Goal: Entertainment & Leisure: Consume media (video, audio)

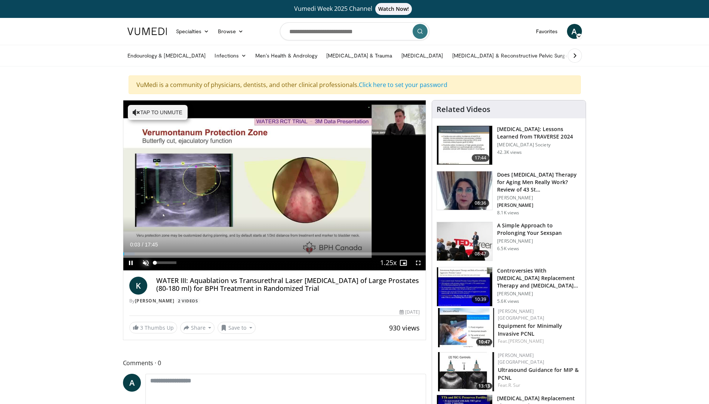
click at [145, 265] on span "Video Player" at bounding box center [145, 263] width 15 height 15
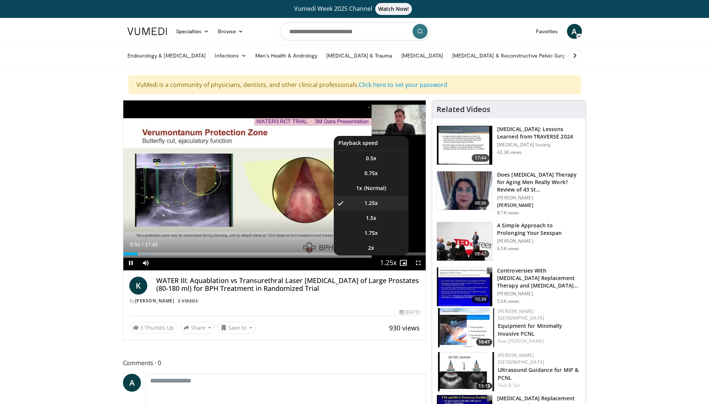
click at [387, 261] on span "Video Player" at bounding box center [388, 263] width 10 height 15
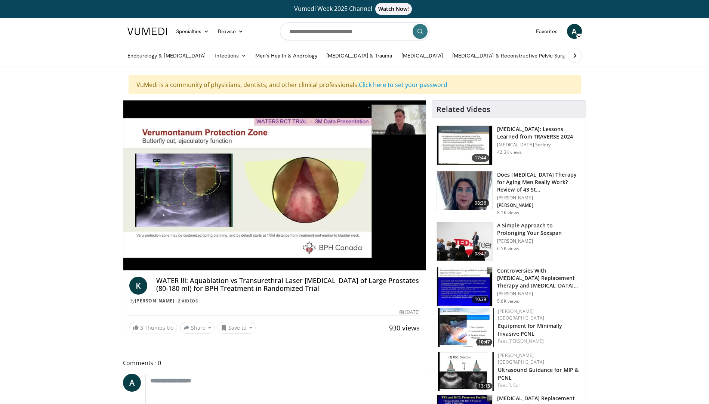
click at [387, 261] on video-js "**********" at bounding box center [274, 186] width 303 height 170
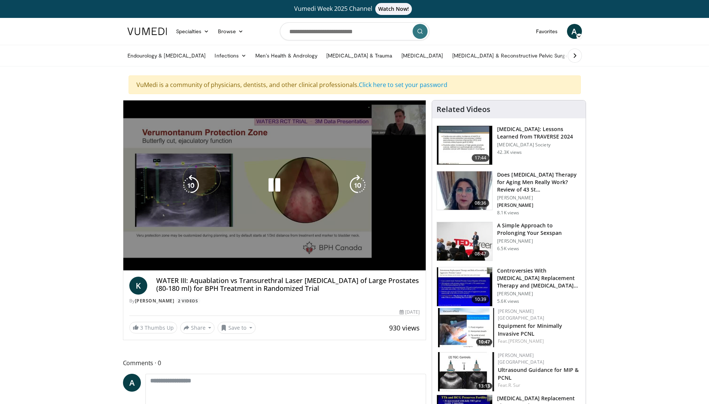
click at [387, 261] on video-js "**********" at bounding box center [274, 186] width 303 height 170
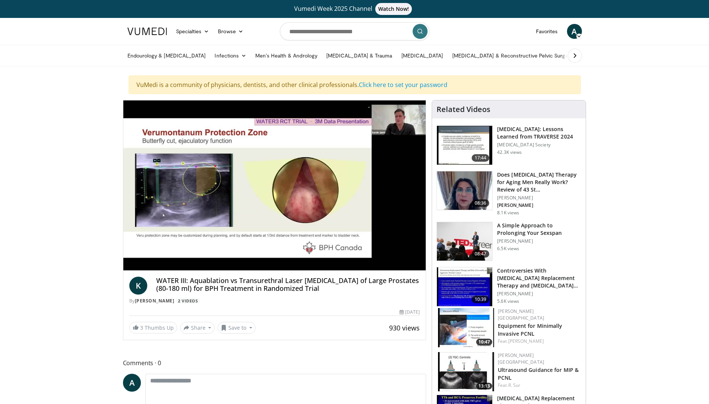
click at [366, 190] on div "10 seconds Tap to unmute" at bounding box center [274, 186] width 303 height 170
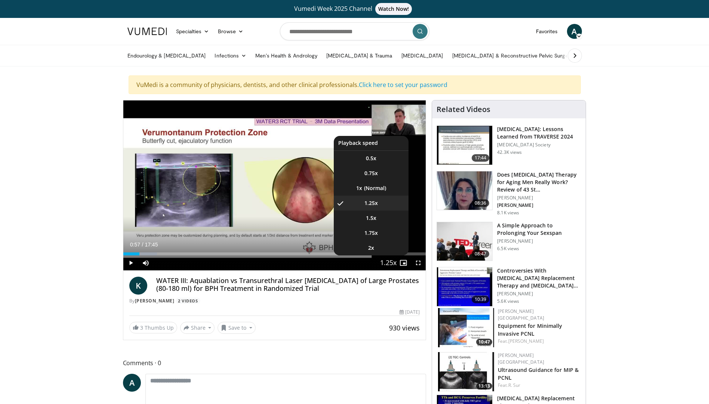
click at [386, 260] on span "Video Player" at bounding box center [388, 263] width 10 height 15
click at [366, 186] on li "1x" at bounding box center [371, 188] width 75 height 15
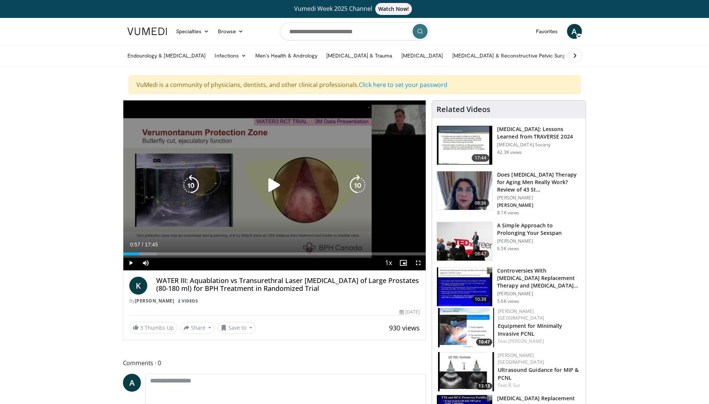
click at [268, 186] on icon "Video Player" at bounding box center [274, 185] width 21 height 21
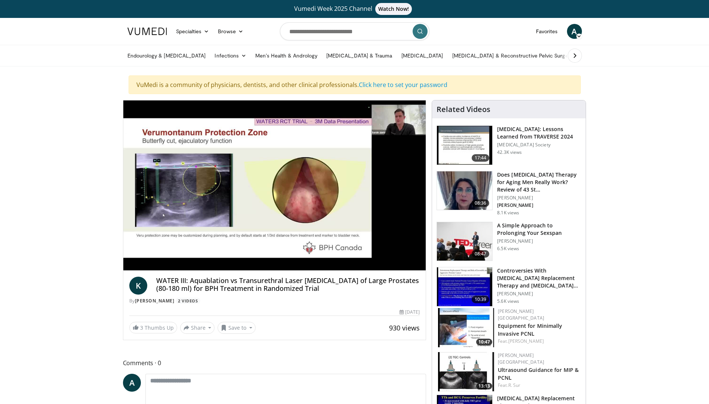
click at [418, 265] on div "10 seconds Tap to unmute" at bounding box center [274, 186] width 303 height 170
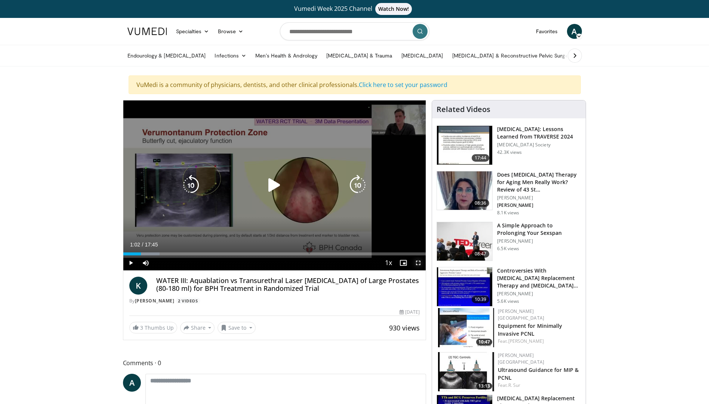
click at [418, 265] on span "Video Player" at bounding box center [418, 263] width 15 height 15
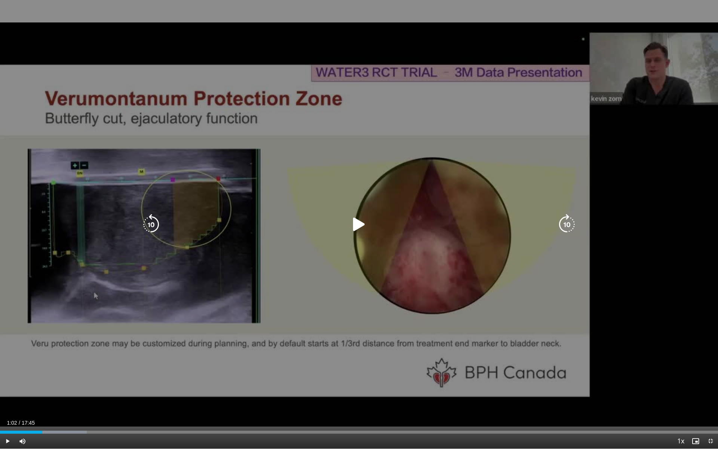
click at [353, 221] on icon "Video Player" at bounding box center [358, 224] width 21 height 21
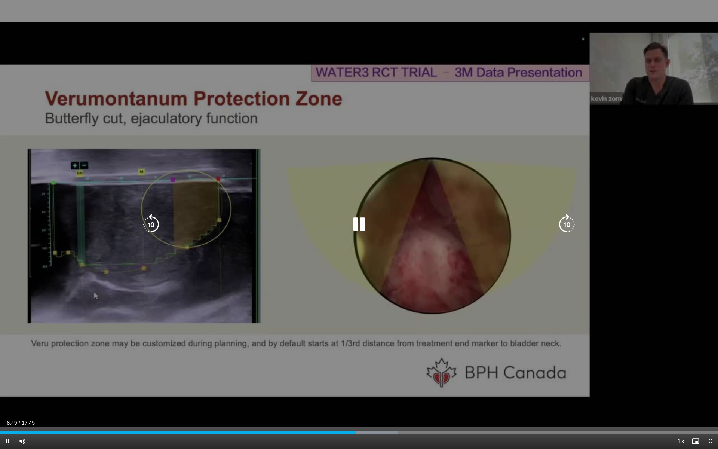
click at [360, 222] on icon "Video Player" at bounding box center [358, 224] width 21 height 21
click at [358, 225] on icon "Video Player" at bounding box center [358, 224] width 21 height 21
click at [359, 228] on icon "Video Player" at bounding box center [358, 224] width 21 height 21
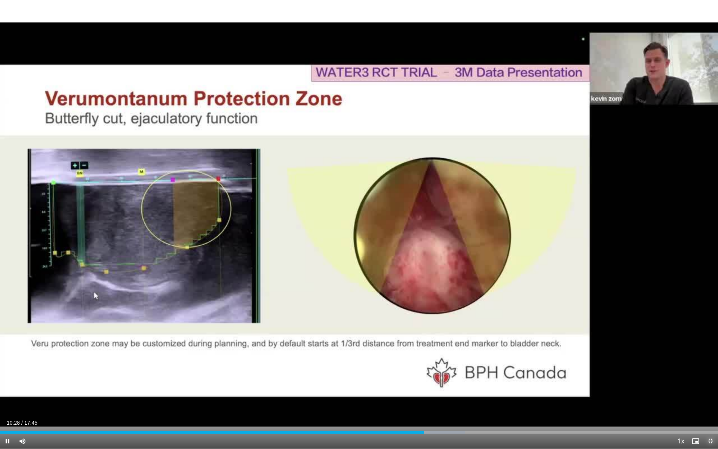
click at [709, 404] on span "Video Player" at bounding box center [710, 440] width 15 height 15
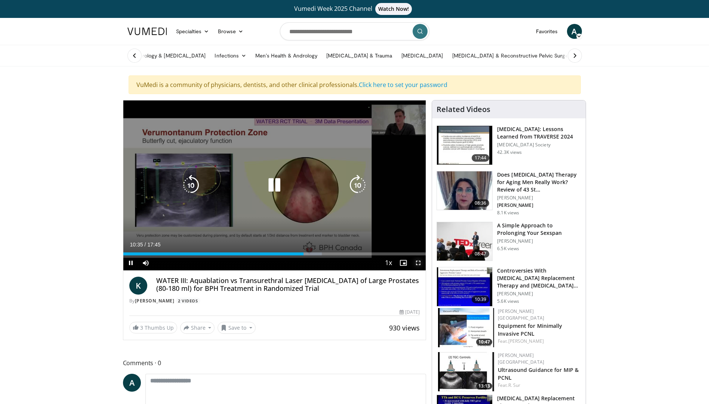
drag, startPoint x: 421, startPoint y: 265, endPoint x: 422, endPoint y: 293, distance: 27.7
click at [421, 265] on span "Video Player" at bounding box center [418, 263] width 15 height 15
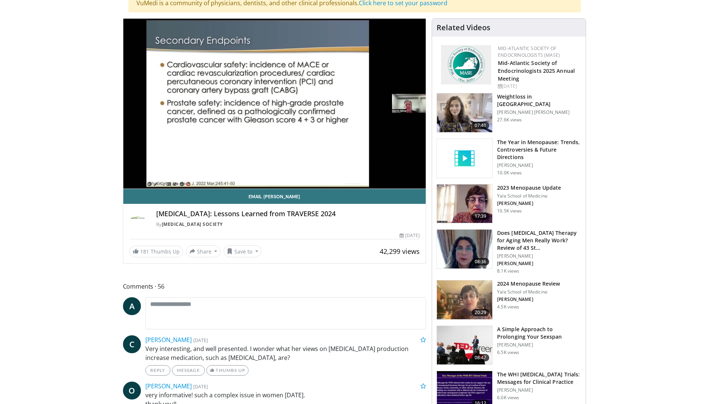
scroll to position [75, 0]
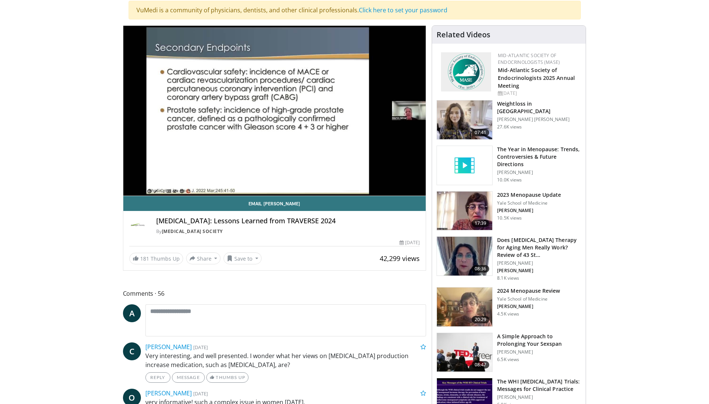
click at [462, 253] on img at bounding box center [464, 256] width 55 height 39
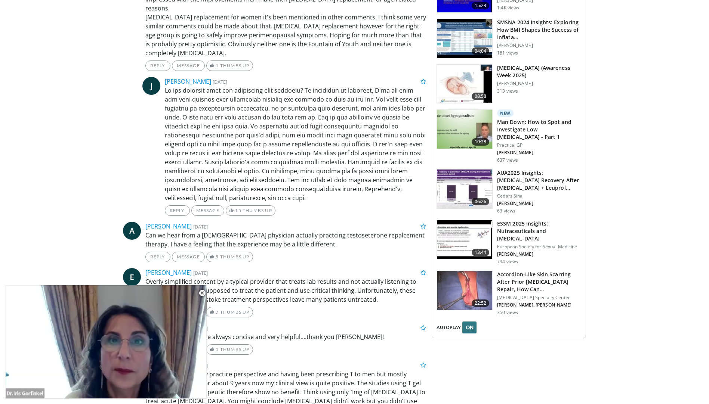
scroll to position [822, 0]
